Goal: Information Seeking & Learning: Understand process/instructions

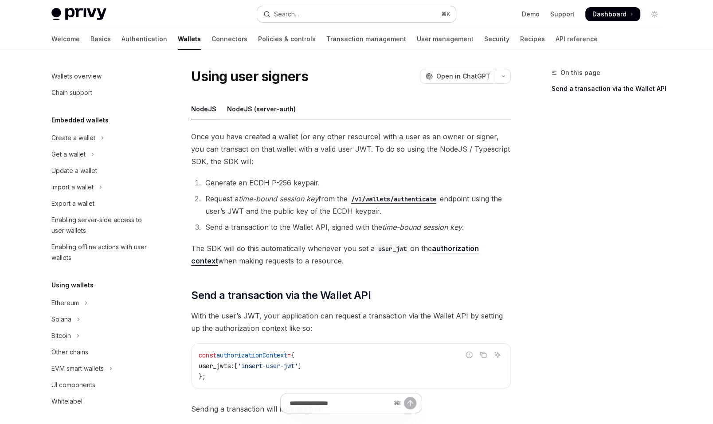
click at [341, 12] on button "Search... ⌘ K" at bounding box center [356, 14] width 199 height 16
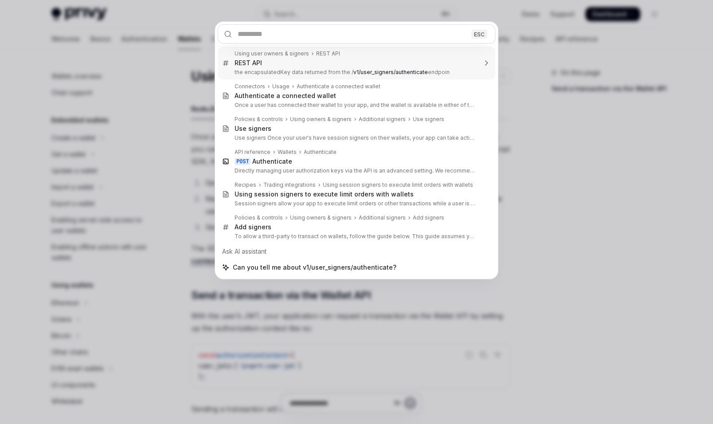
type textarea "*"
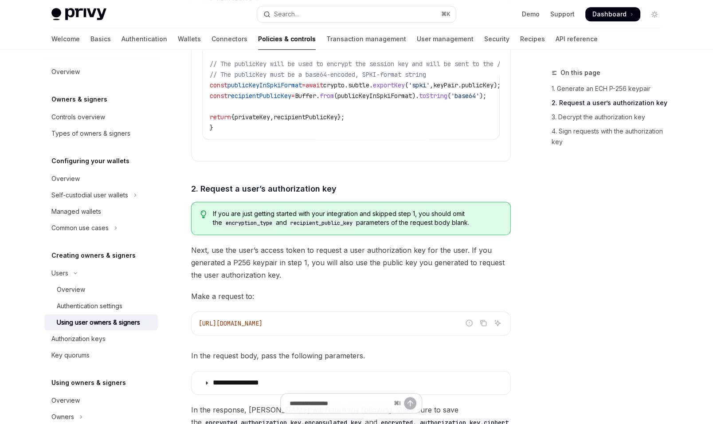
scroll to position [940, 0]
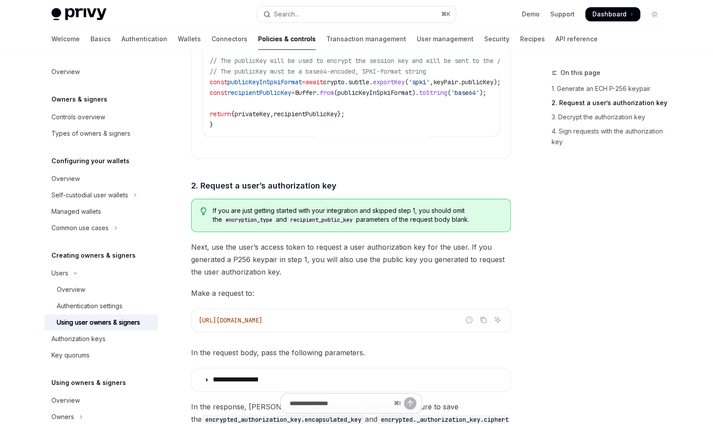
drag, startPoint x: 273, startPoint y: 308, endPoint x: 196, endPoint y: 311, distance: 76.3
click at [196, 311] on div "[URL][DOMAIN_NAME]" at bounding box center [350, 319] width 319 height 23
copy span "[URL][DOMAIN_NAME]"
